Goal: Information Seeking & Learning: Check status

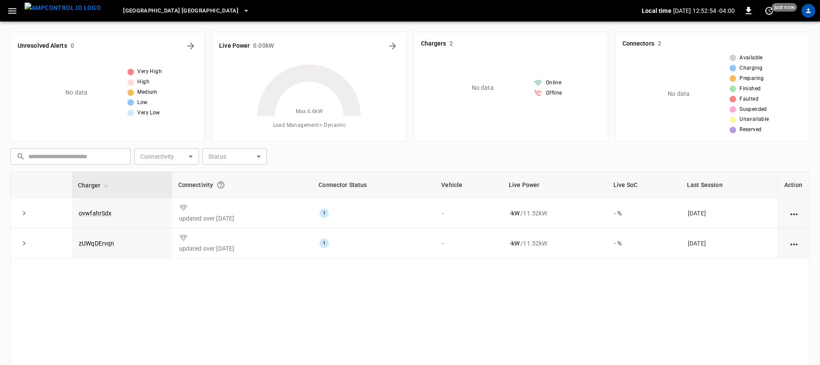
click at [173, 9] on span "[GEOGRAPHIC_DATA] [GEOGRAPHIC_DATA]" at bounding box center [180, 11] width 115 height 10
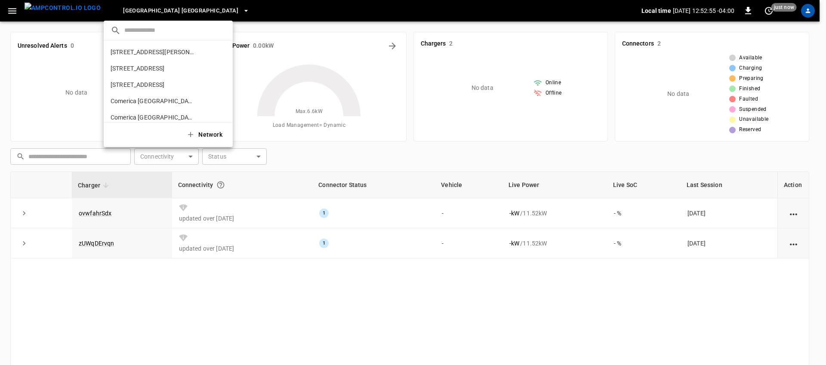
click at [173, 9] on div at bounding box center [413, 182] width 826 height 365
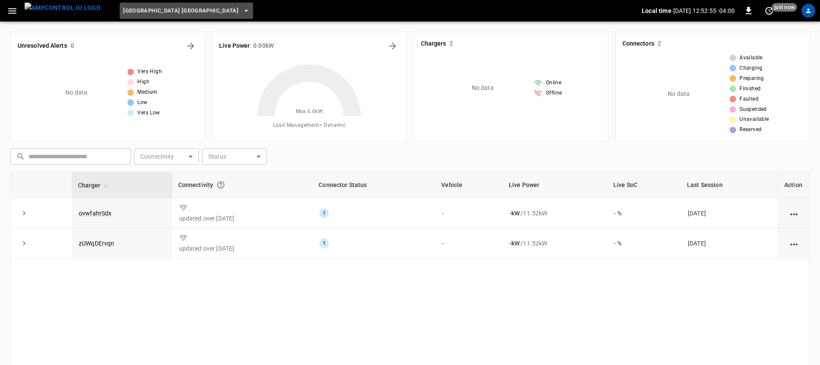
click at [174, 12] on span "[GEOGRAPHIC_DATA] [GEOGRAPHIC_DATA]" at bounding box center [180, 11] width 115 height 10
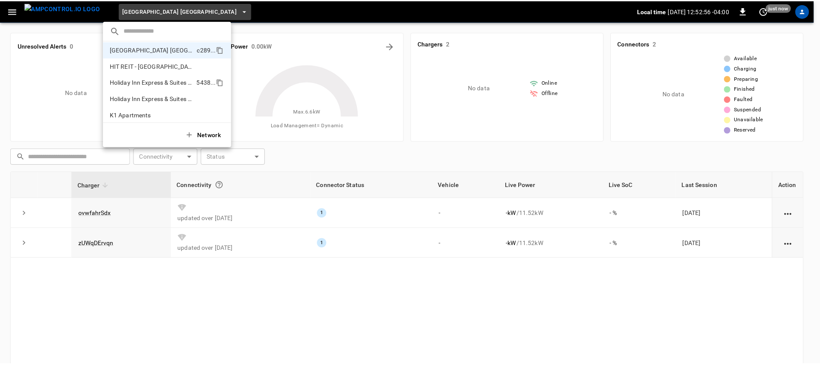
scroll to position [338, 0]
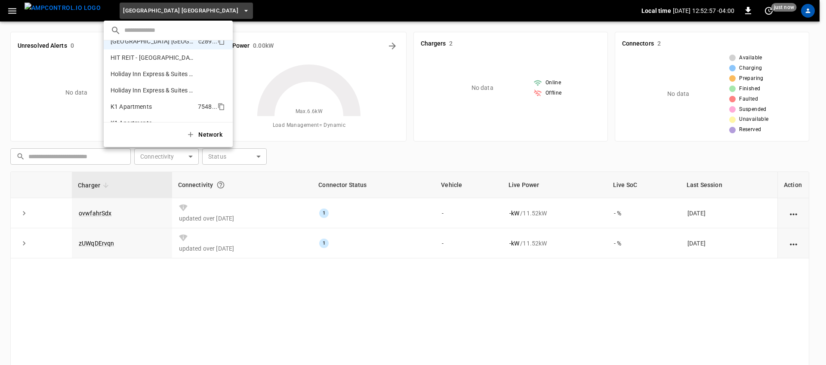
click at [152, 109] on p "K1 Apartments" at bounding box center [153, 106] width 84 height 9
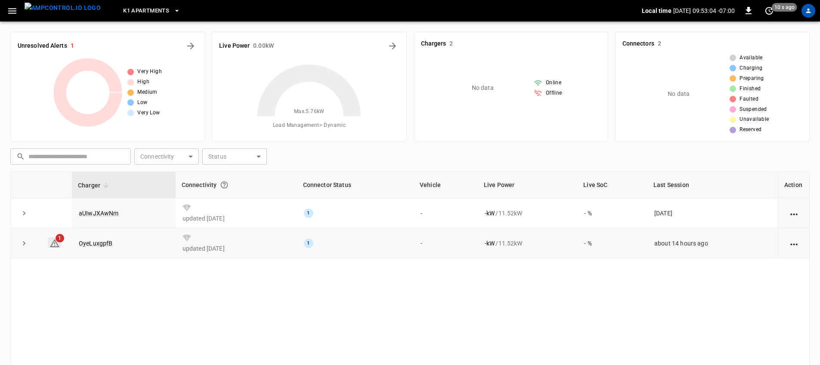
click at [55, 241] on icon at bounding box center [54, 243] width 9 height 8
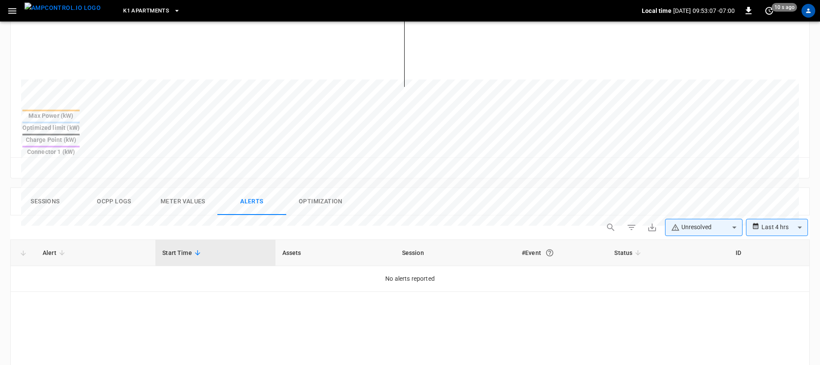
scroll to position [260, 0]
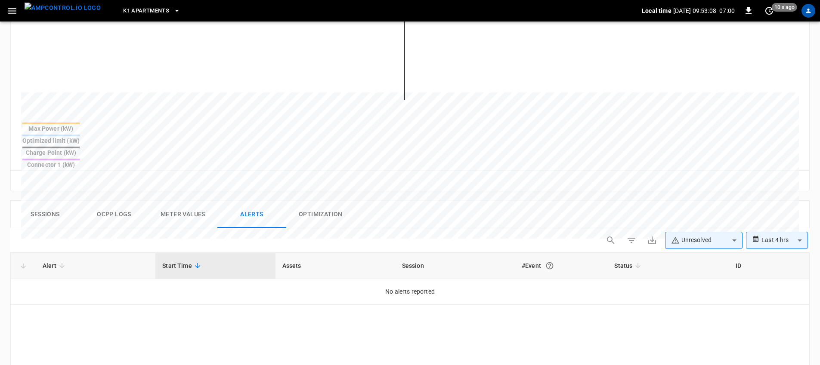
click at [51, 201] on button "Sessions" at bounding box center [45, 215] width 69 height 28
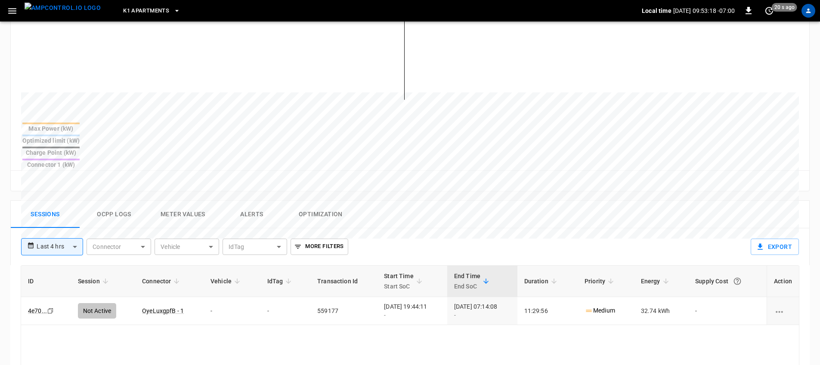
click at [122, 201] on button "Ocpp logs" at bounding box center [114, 215] width 69 height 28
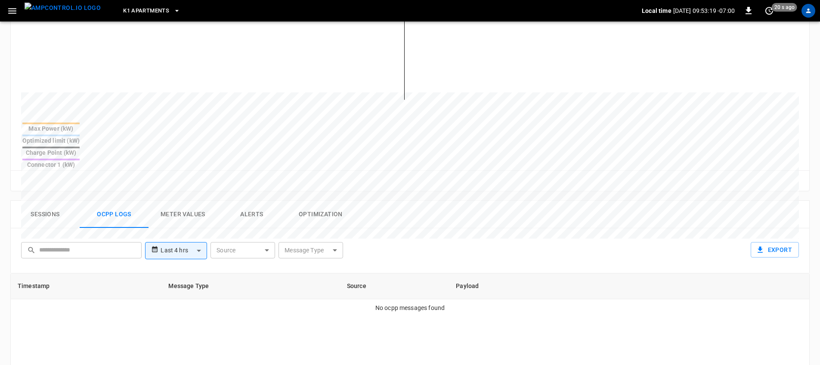
click at [192, 201] on button "Meter Values" at bounding box center [182, 215] width 69 height 28
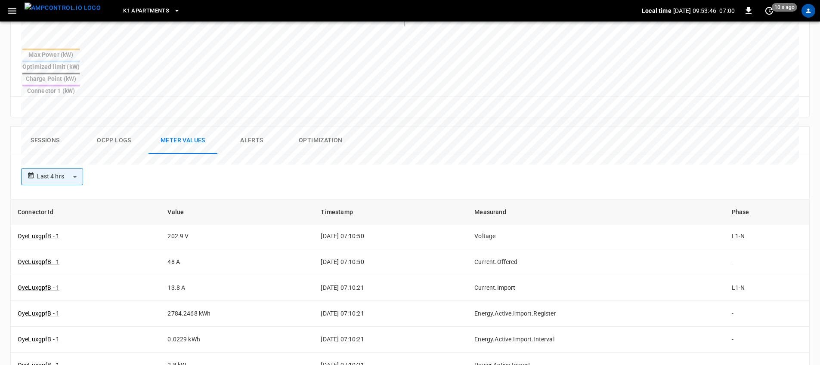
scroll to position [1192, 0]
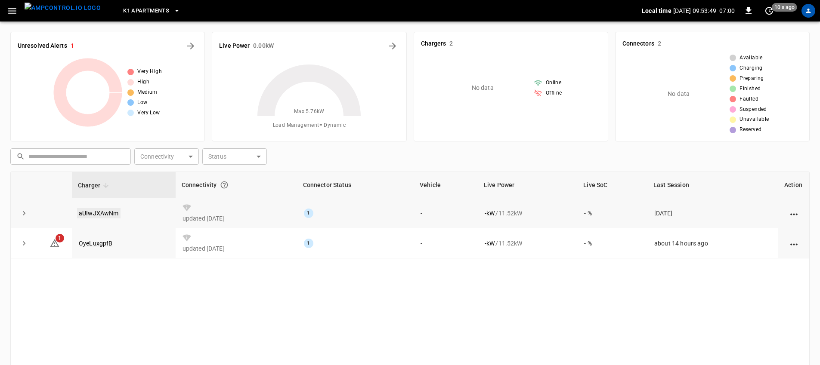
click at [111, 213] on link "aUIwJXAwNm" at bounding box center [98, 213] width 43 height 10
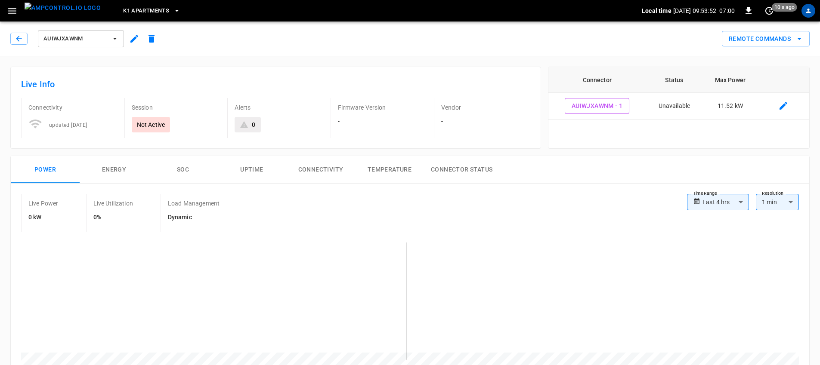
click at [124, 168] on button "Energy" at bounding box center [114, 170] width 69 height 28
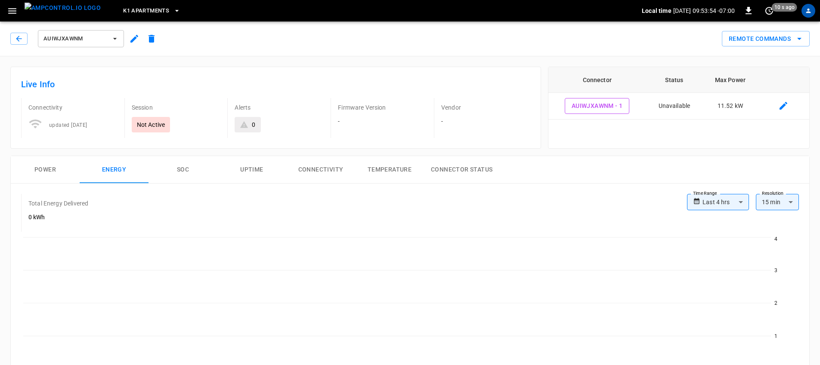
click at [181, 165] on button "SOC" at bounding box center [182, 170] width 69 height 28
click at [237, 165] on button "Uptime" at bounding box center [251, 170] width 69 height 28
click at [309, 171] on button "Connectivity" at bounding box center [320, 170] width 69 height 28
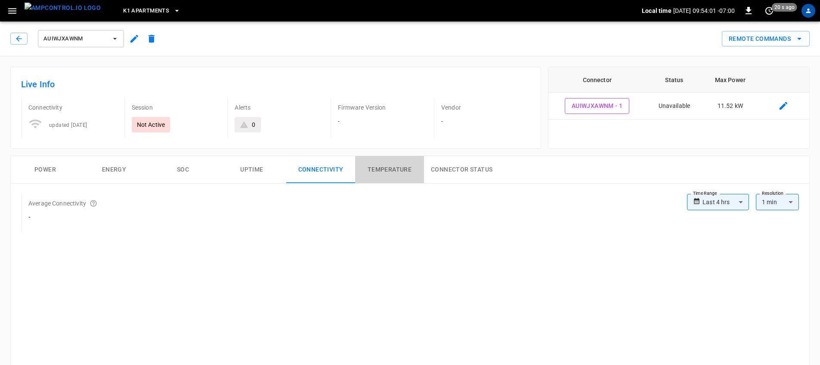
click at [381, 166] on button "Temperature" at bounding box center [389, 170] width 69 height 28
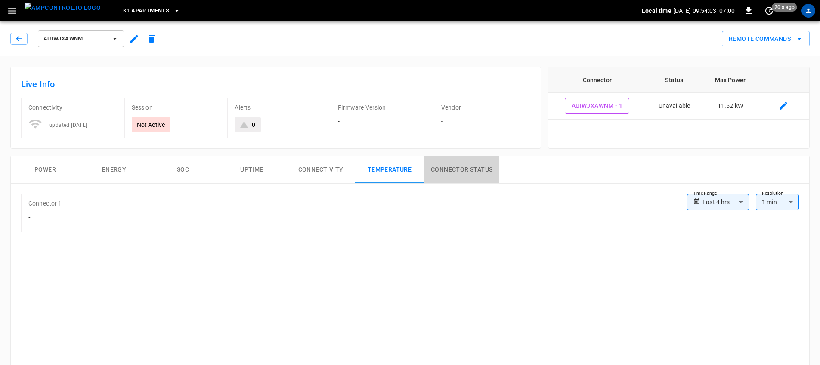
click at [454, 172] on button "Connector Status" at bounding box center [461, 170] width 75 height 28
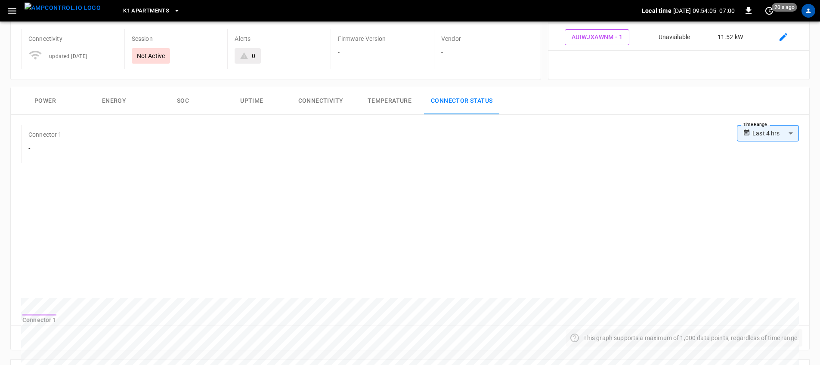
scroll to position [78, 0]
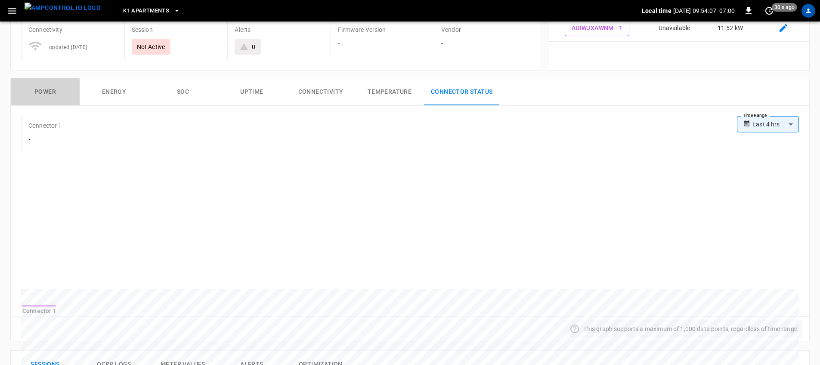
click at [52, 94] on button "Power" at bounding box center [45, 92] width 69 height 28
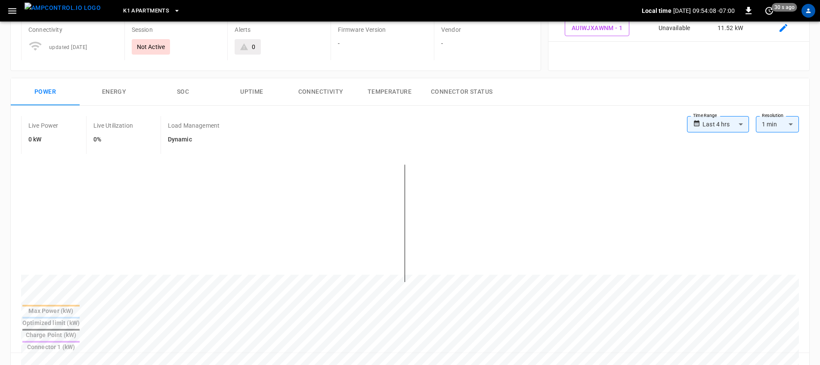
click at [104, 89] on button "Energy" at bounding box center [114, 92] width 69 height 28
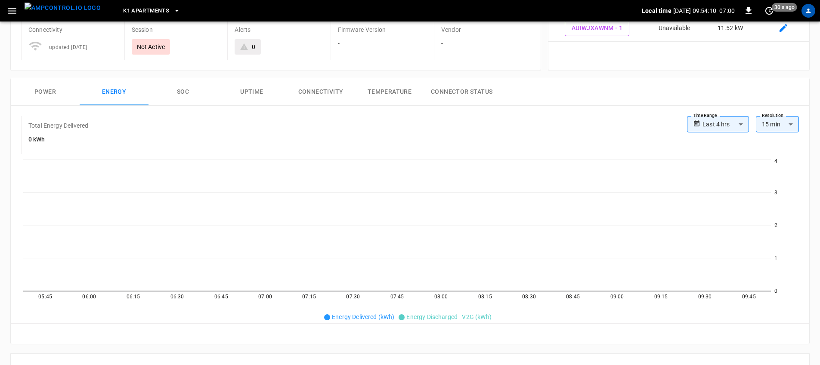
click at [158, 93] on button "SOC" at bounding box center [182, 92] width 69 height 28
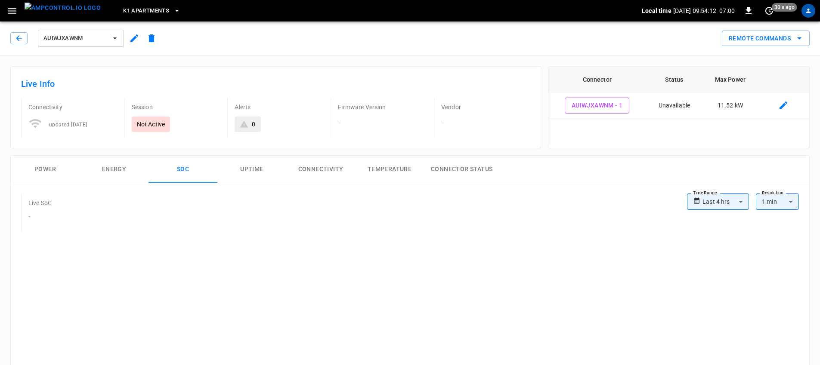
scroll to position [0, 0]
click at [25, 38] on button "button" at bounding box center [18, 39] width 17 height 12
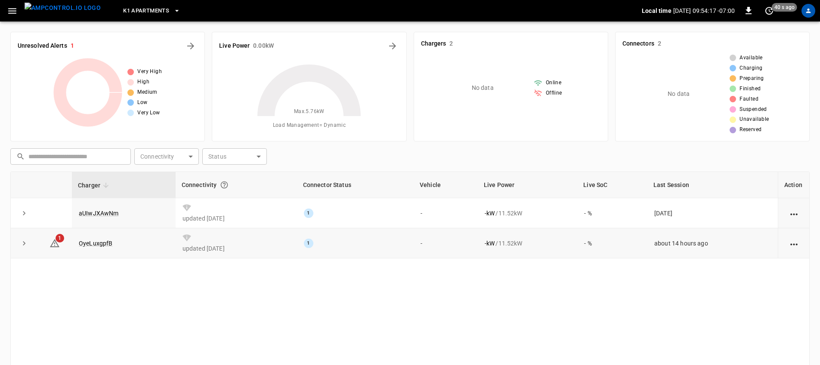
click at [112, 246] on td "OyeLuxgpfB" at bounding box center [124, 244] width 104 height 30
click at [98, 241] on link "OyeLuxgpfB" at bounding box center [95, 243] width 37 height 10
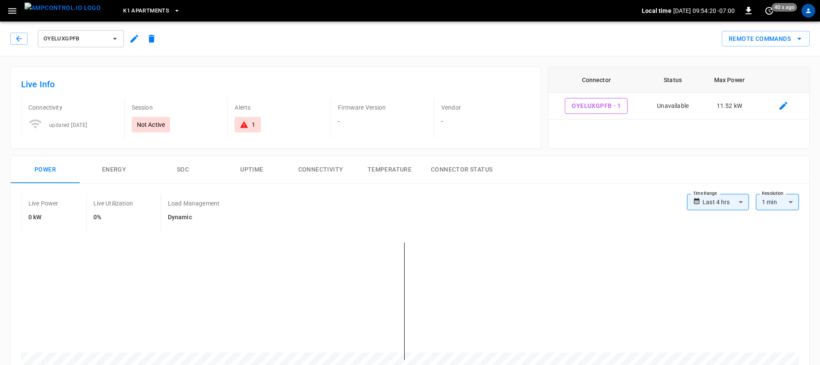
click at [256, 124] on div "1" at bounding box center [248, 124] width 26 height 15
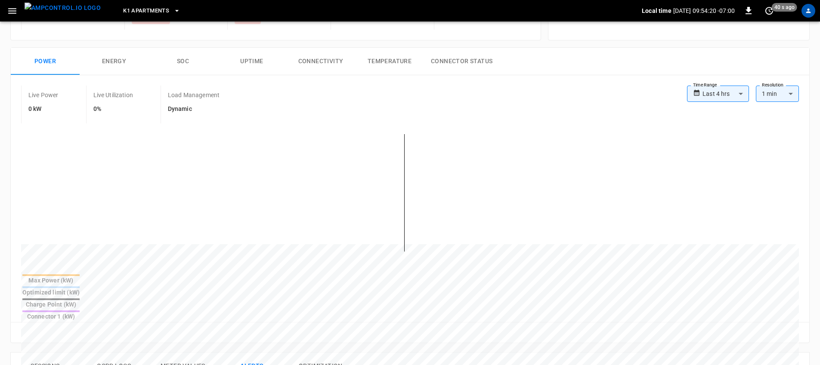
click at [256, 124] on div "**********" at bounding box center [406, 323] width 806 height 745
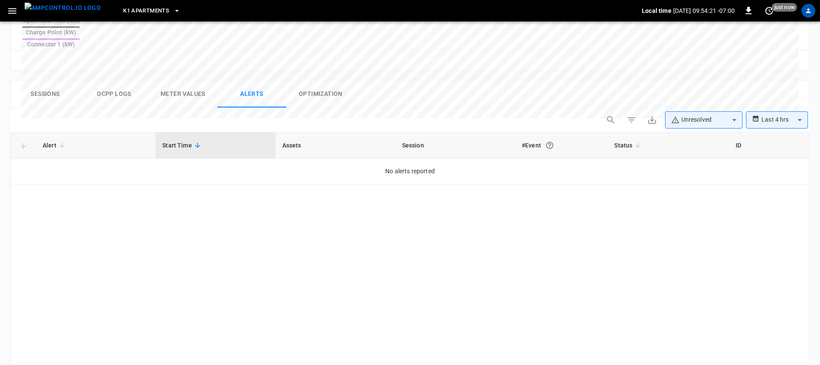
scroll to position [408, 0]
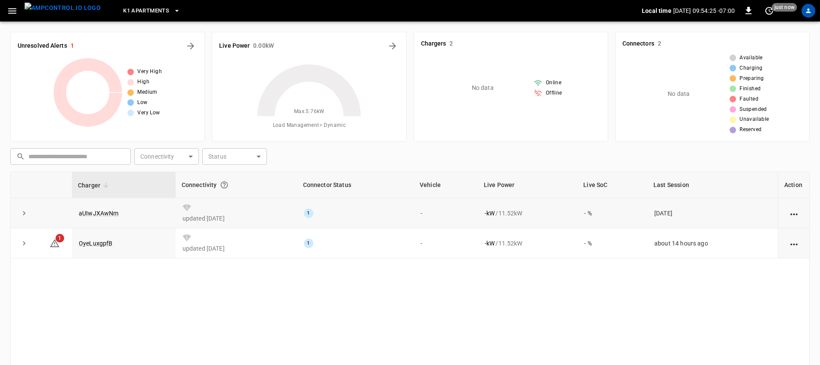
click at [106, 217] on td "aUIwJXAwNm" at bounding box center [124, 213] width 104 height 30
click at [106, 216] on link "aUIwJXAwNm" at bounding box center [98, 213] width 43 height 10
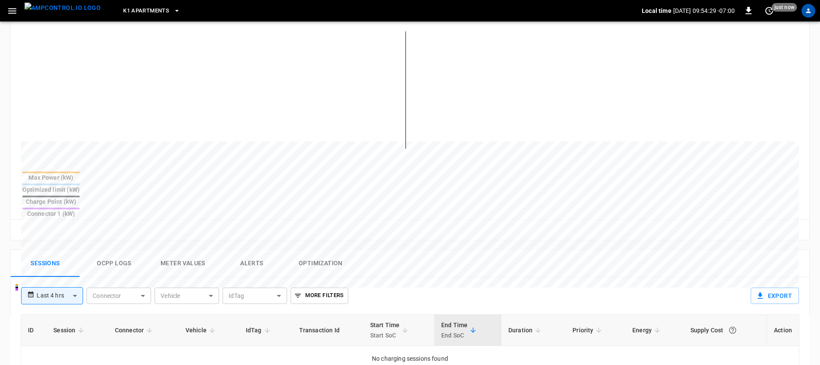
scroll to position [212, 0]
click at [187, 249] on button "Meter Values" at bounding box center [182, 263] width 69 height 28
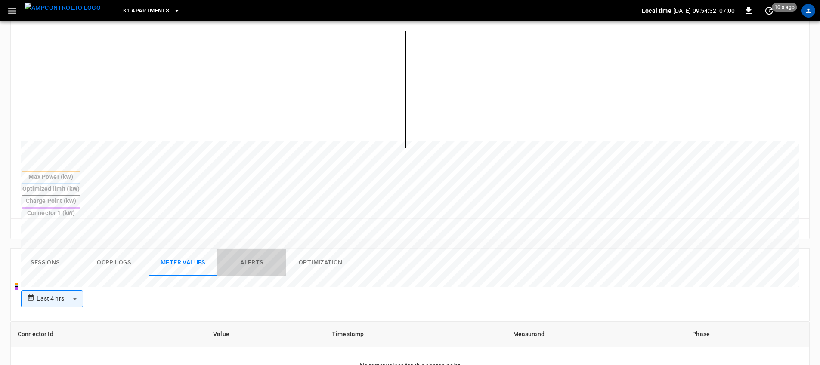
click at [249, 249] on button "Alerts" at bounding box center [251, 263] width 69 height 28
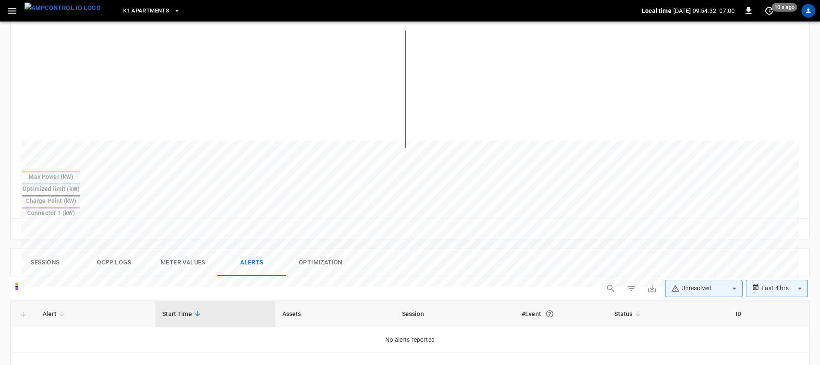
click at [336, 249] on button "Optimization" at bounding box center [320, 263] width 69 height 28
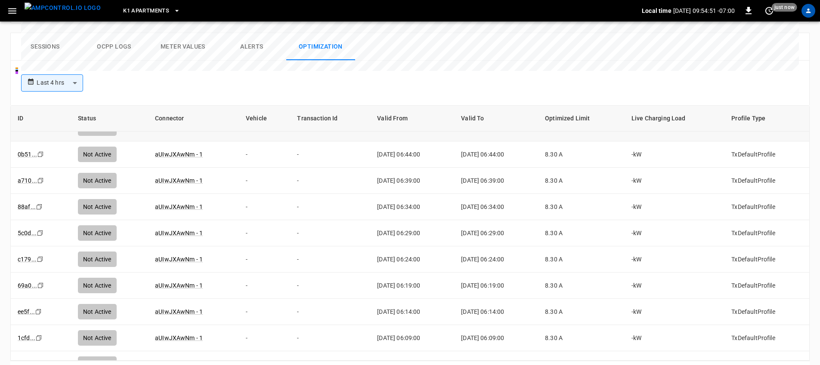
scroll to position [158, 0]
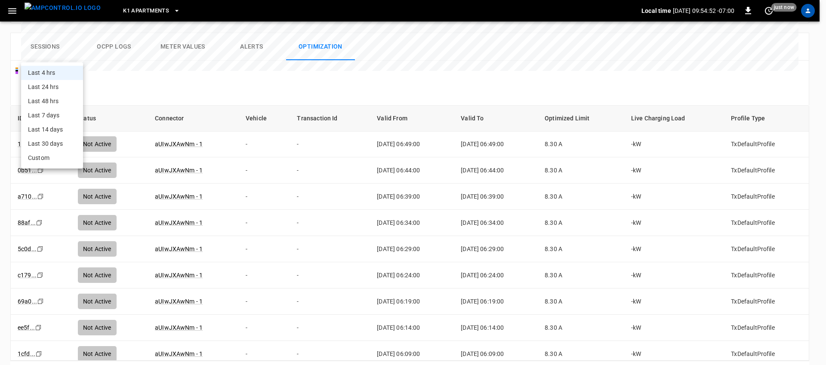
click at [50, 56] on div at bounding box center [413, 182] width 826 height 365
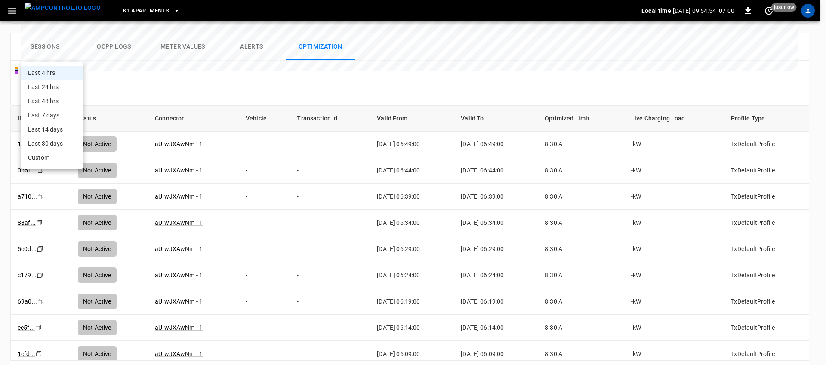
click at [51, 148] on li "Last 30 days" at bounding box center [52, 144] width 62 height 14
type input "**********"
type input "**"
type input "**********"
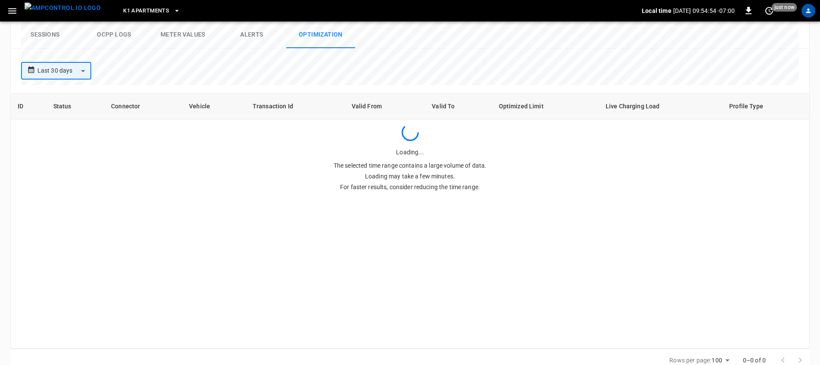
scroll to position [0, 0]
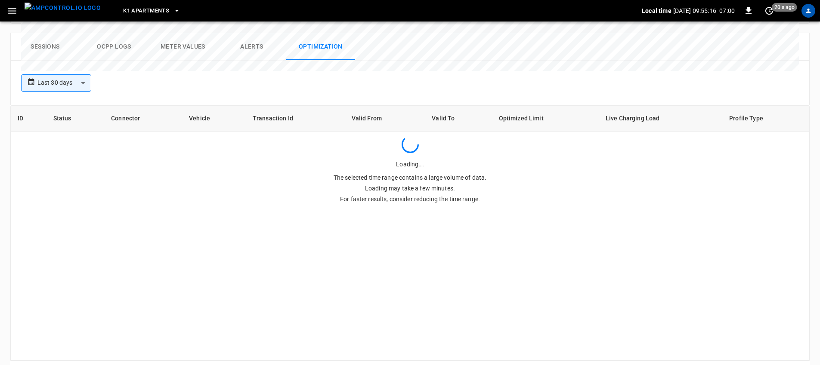
scroll to position [0, 0]
